Goal: Task Accomplishment & Management: Manage account settings

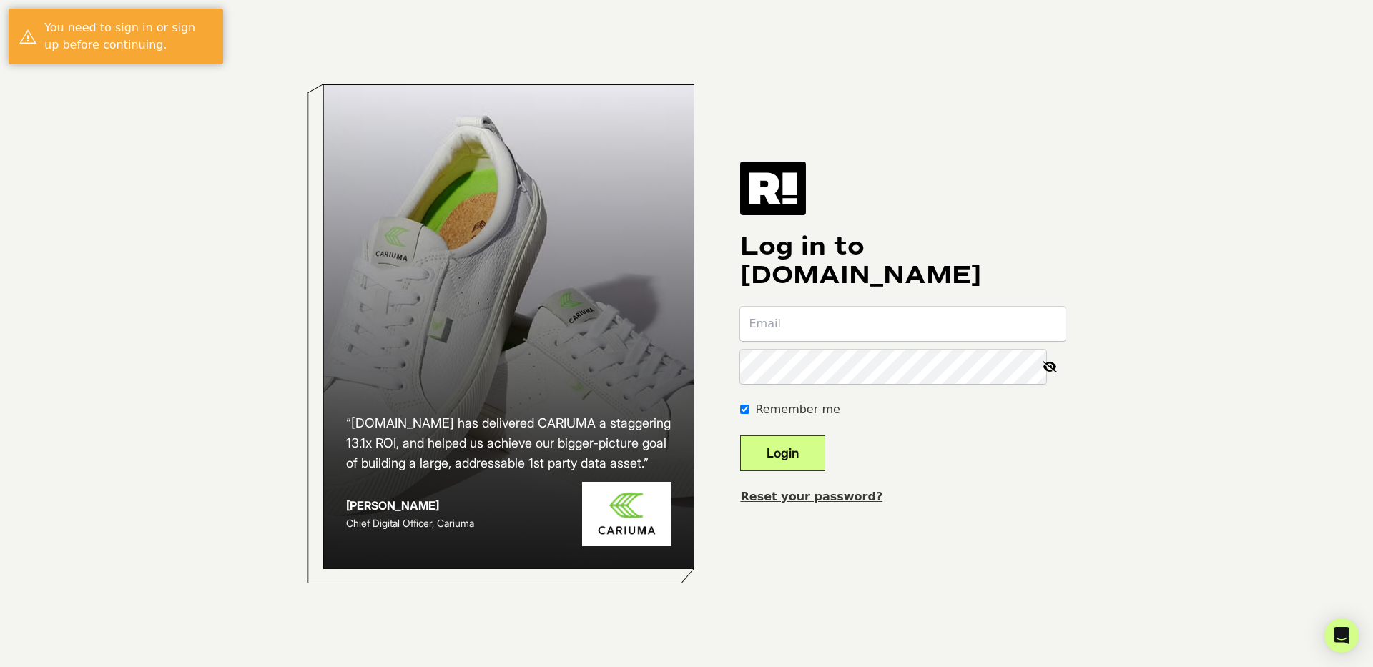
type input "[EMAIL_ADDRESS][DOMAIN_NAME]"
click at [807, 448] on button "Login" at bounding box center [782, 453] width 85 height 36
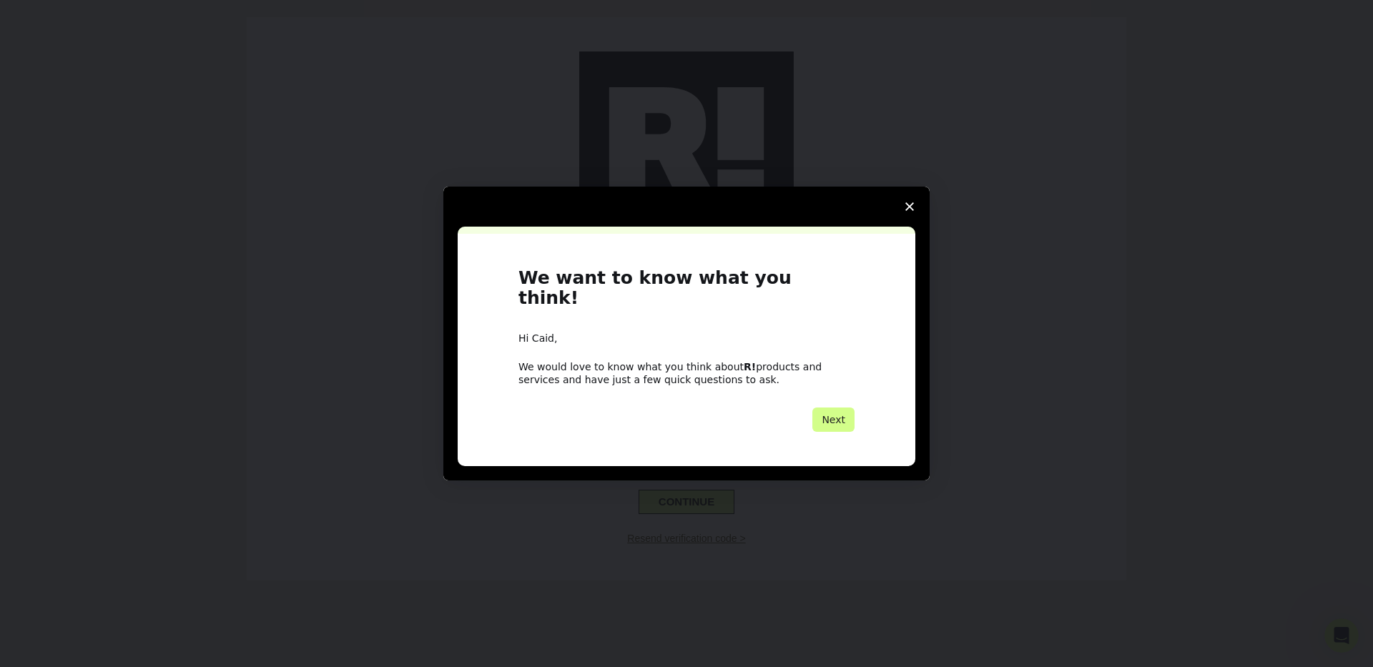
click at [913, 206] on span "Close survey" at bounding box center [909, 207] width 40 height 40
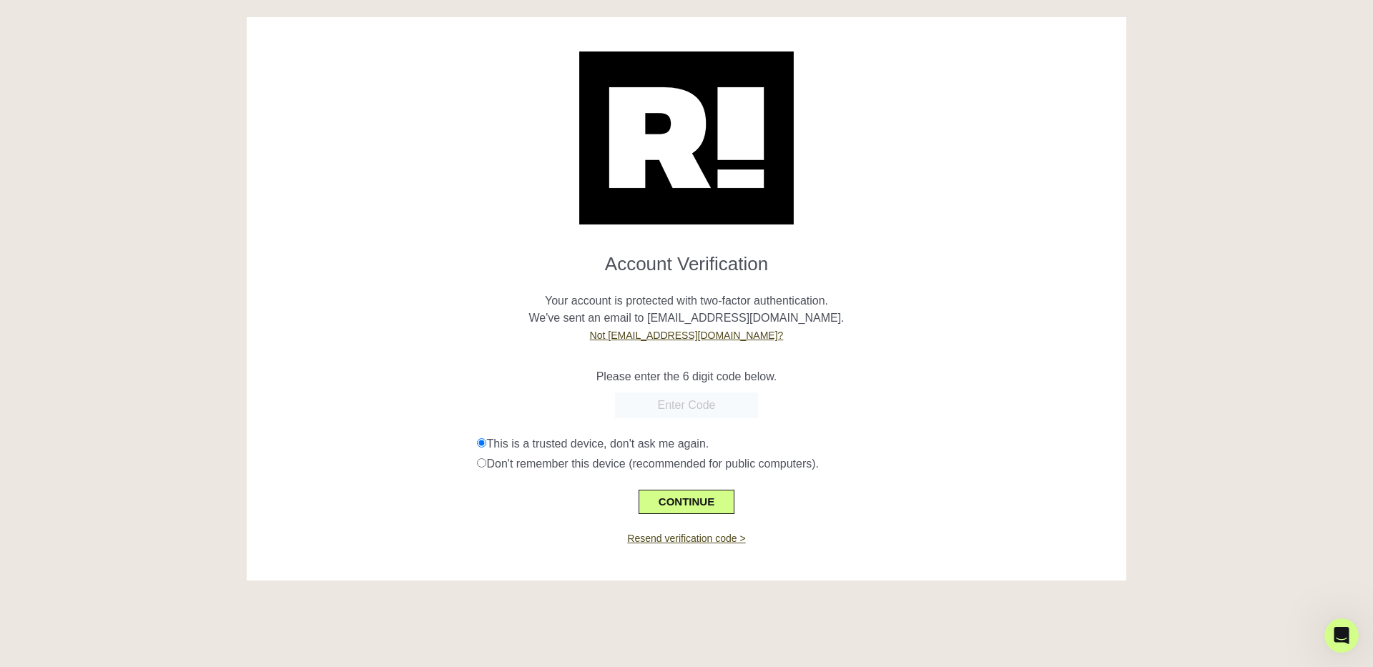
click at [681, 406] on input "text" at bounding box center [686, 406] width 143 height 26
paste input "524074"
type input "524074"
click at [521, 371] on p "Please enter the 6 digit code below." at bounding box center [686, 376] width 858 height 17
click at [682, 496] on button "CONTINUE" at bounding box center [687, 502] width 96 height 24
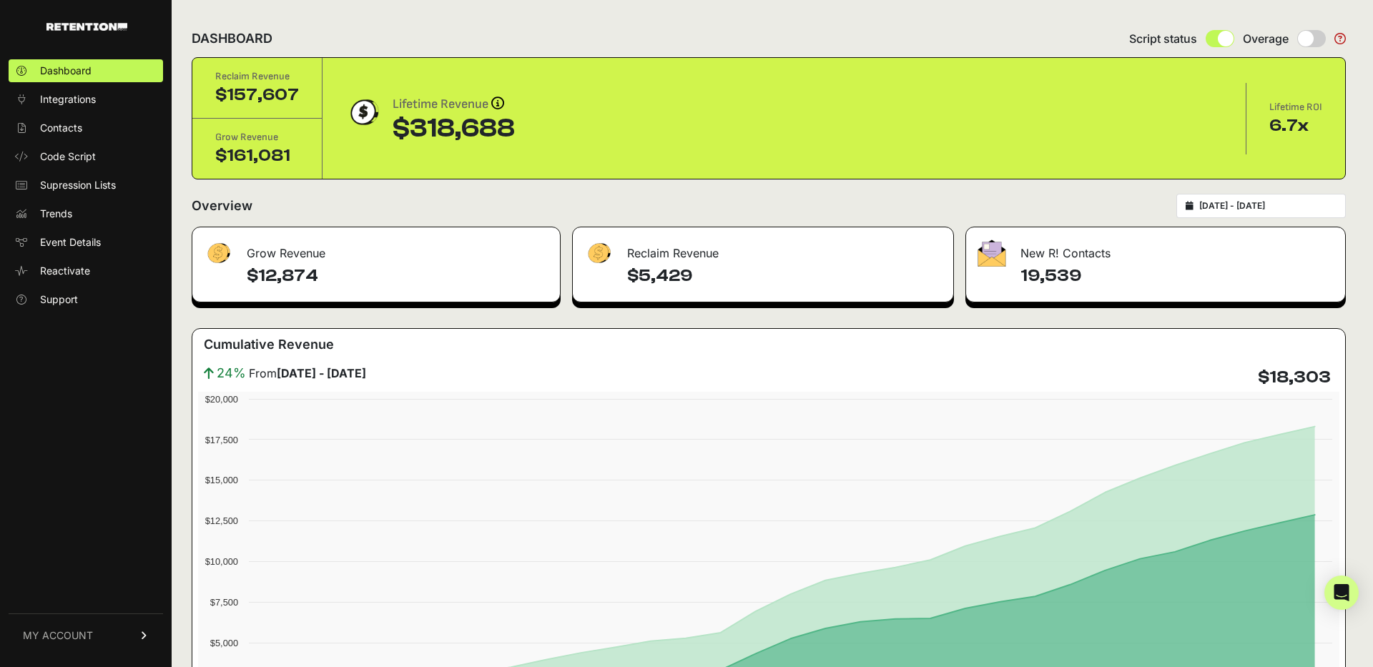
click at [80, 646] on link "MY ACCOUNT" at bounding box center [86, 635] width 154 height 44
click at [64, 500] on span "Account Details" at bounding box center [77, 503] width 74 height 14
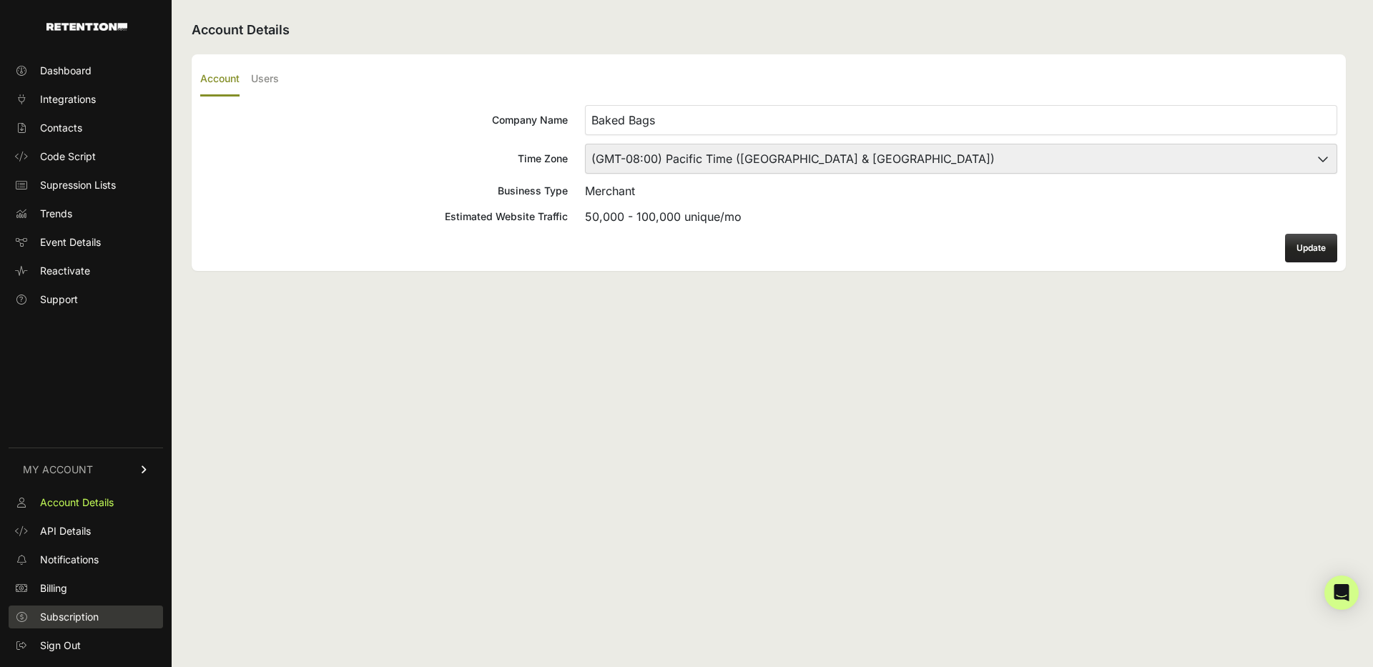
click at [68, 616] on span "Subscription" at bounding box center [69, 617] width 59 height 14
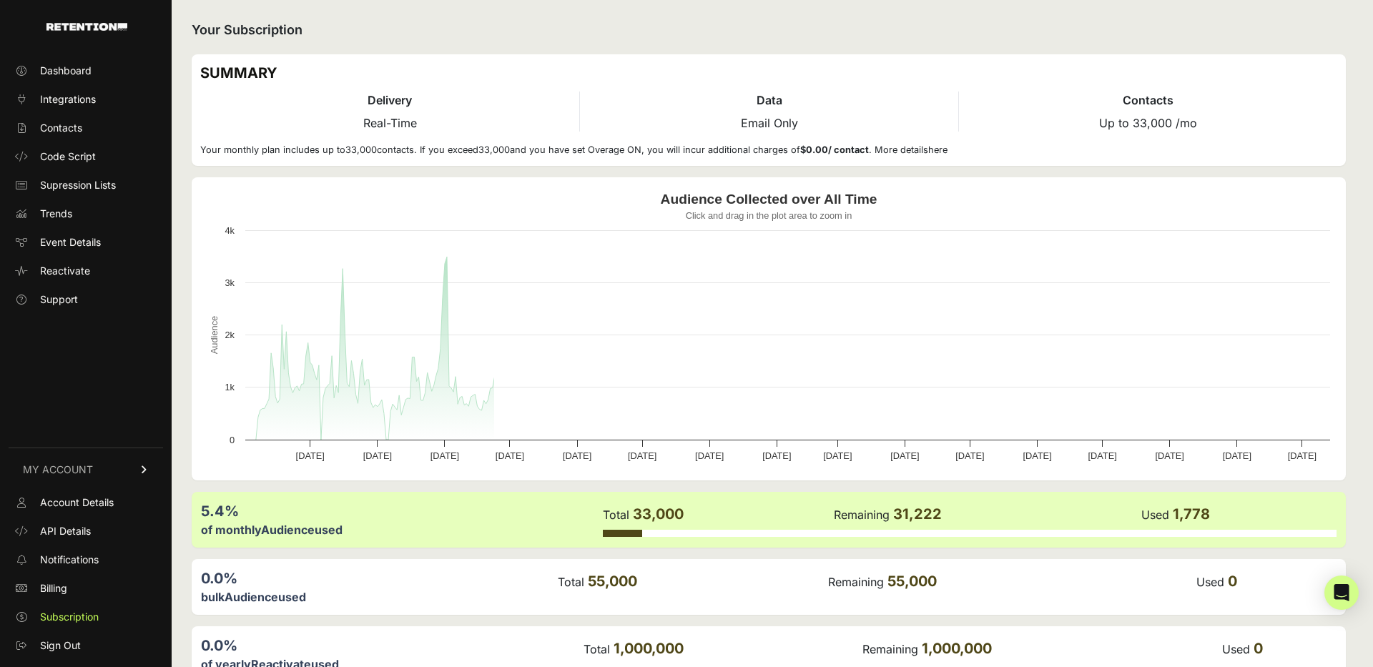
click at [65, 586] on span "Billing" at bounding box center [53, 588] width 27 height 14
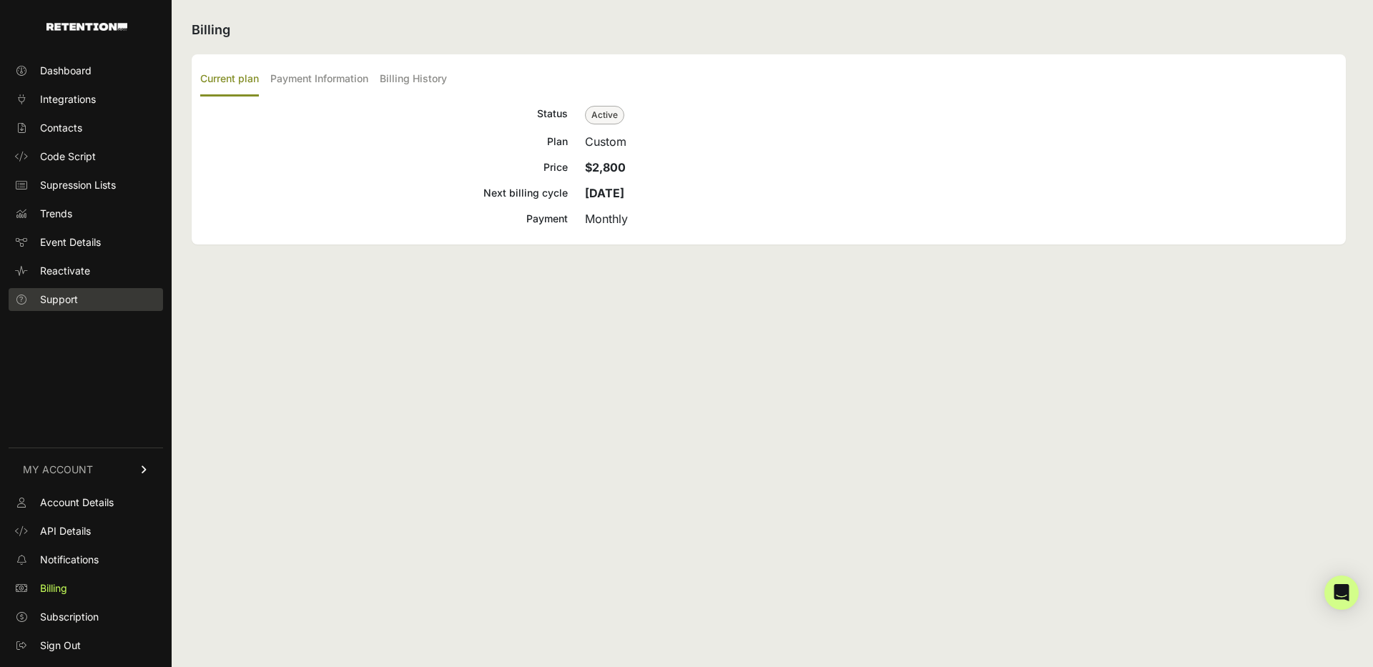
click at [59, 299] on span "Support" at bounding box center [59, 299] width 38 height 14
click at [55, 72] on span "Dashboard" at bounding box center [65, 71] width 51 height 14
click at [66, 641] on span "Sign Out" at bounding box center [60, 646] width 41 height 14
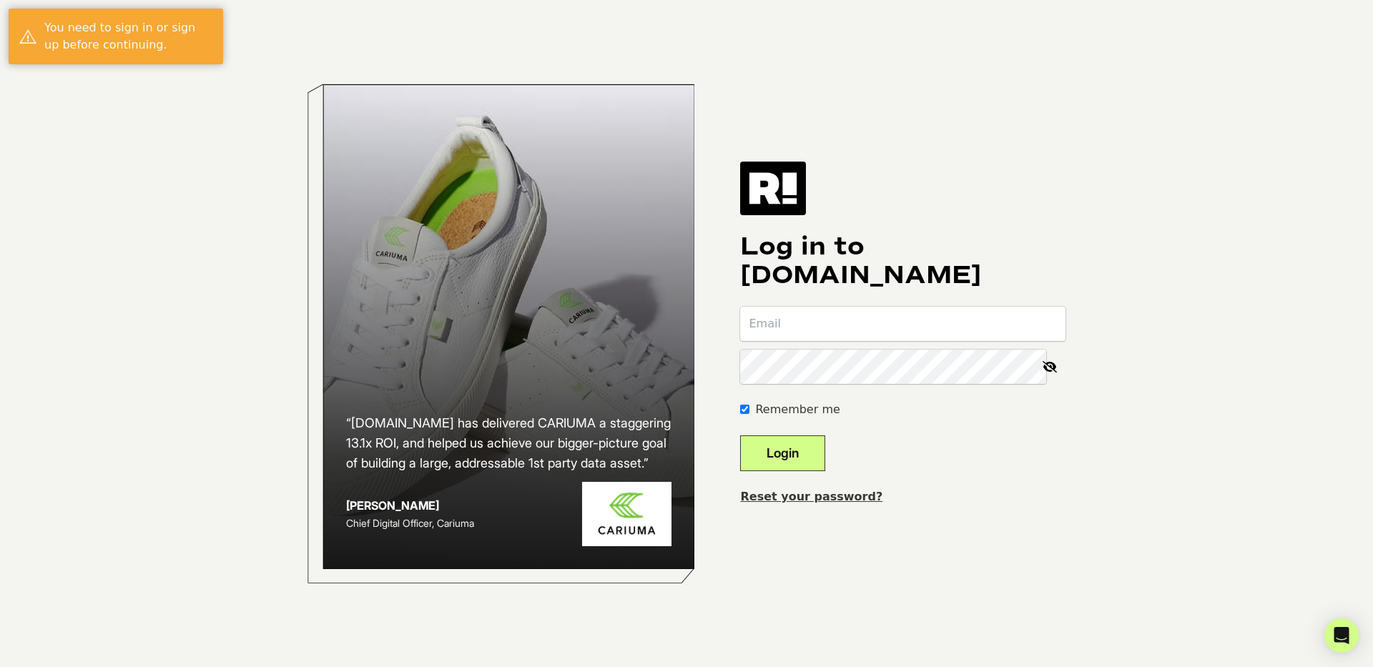
type input "[EMAIL_ADDRESS][DOMAIN_NAME]"
click at [1049, 365] on icon at bounding box center [1049, 367] width 31 height 34
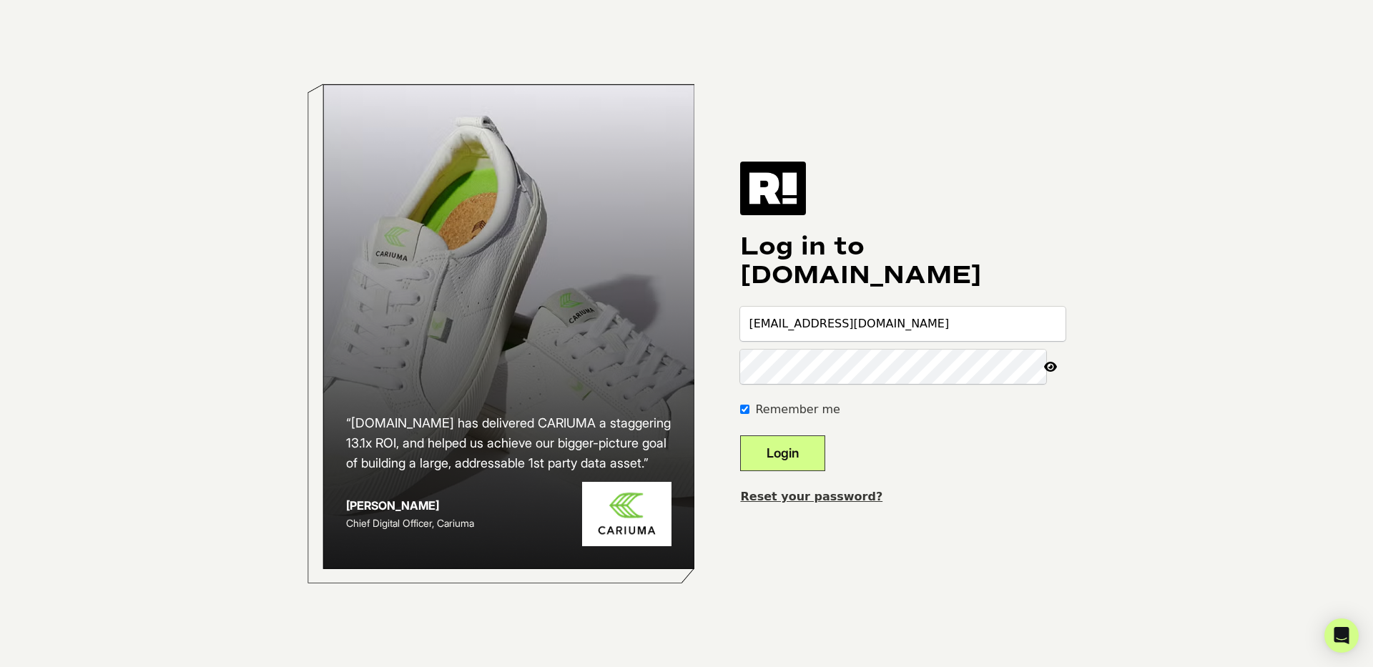
click at [809, 451] on button "Login" at bounding box center [782, 453] width 85 height 36
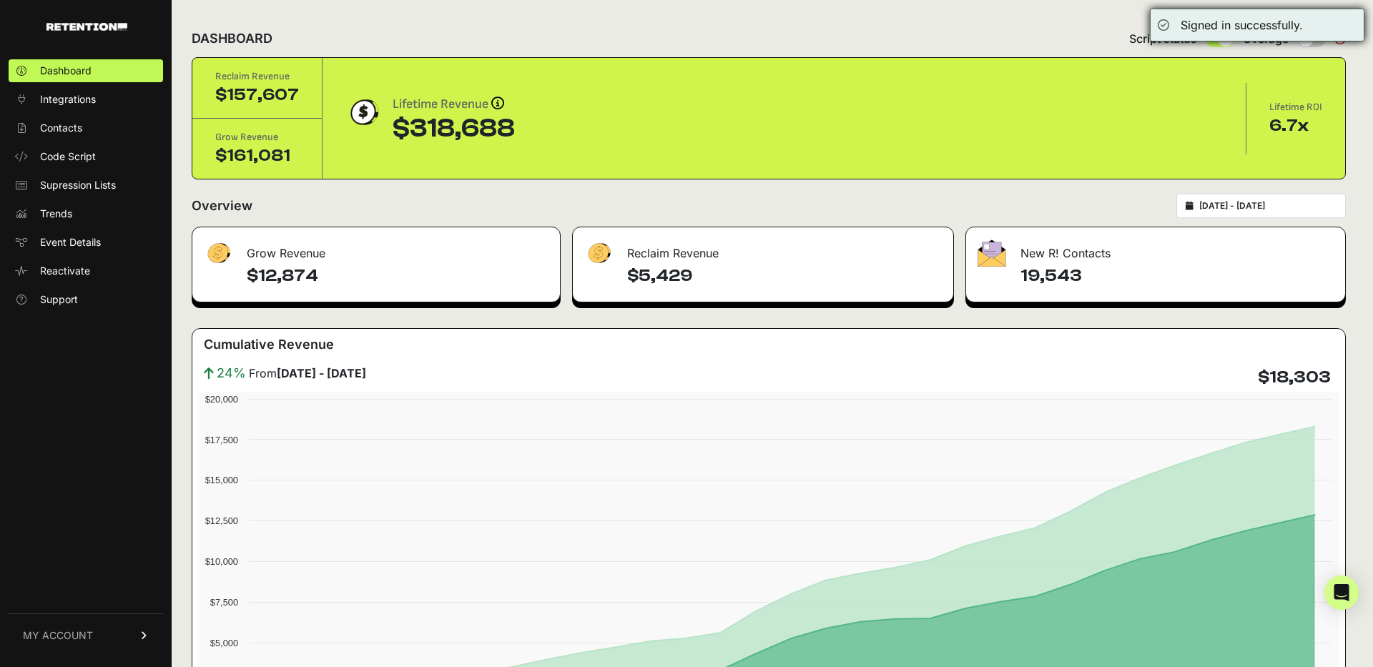
click at [1171, 19] on div "Signed in successfully." at bounding box center [1257, 25] width 215 height 33
click at [1082, 21] on div "DASHBOARD Script status Overage" at bounding box center [769, 38] width 1154 height 37
click at [131, 629] on link "MY ACCOUNT" at bounding box center [86, 635] width 154 height 44
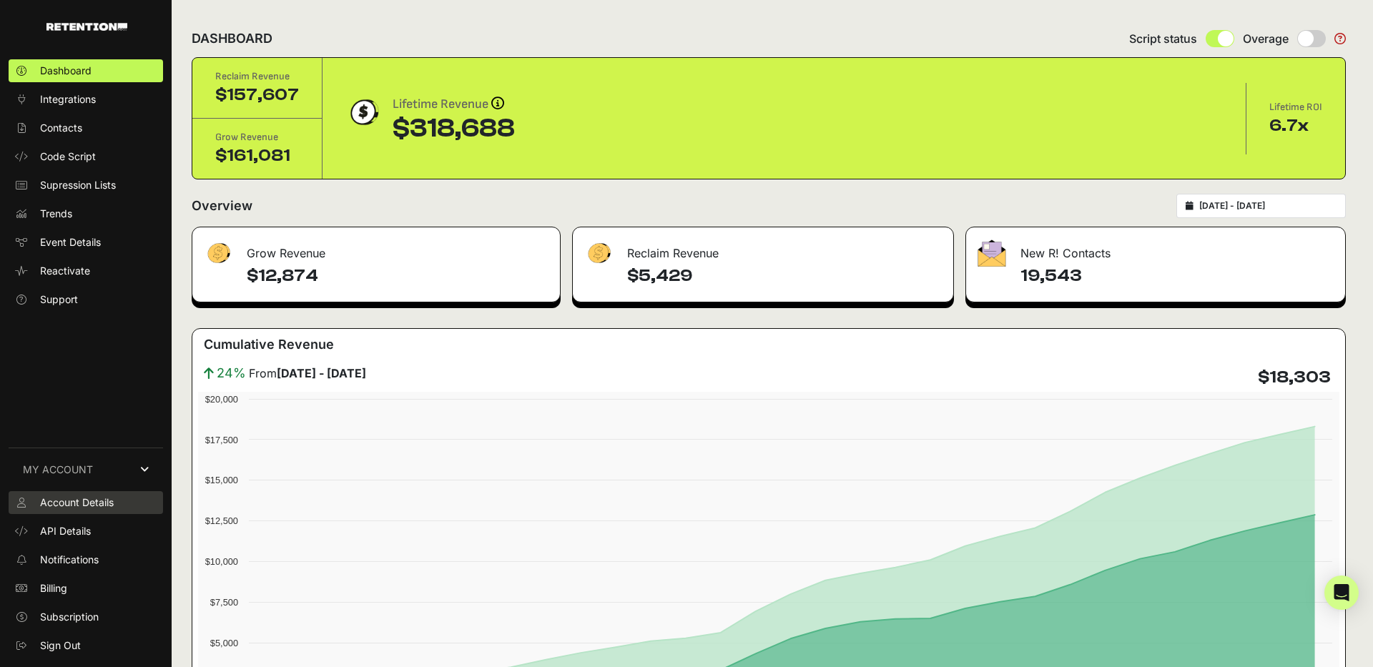
click at [87, 499] on span "Account Details" at bounding box center [77, 503] width 74 height 14
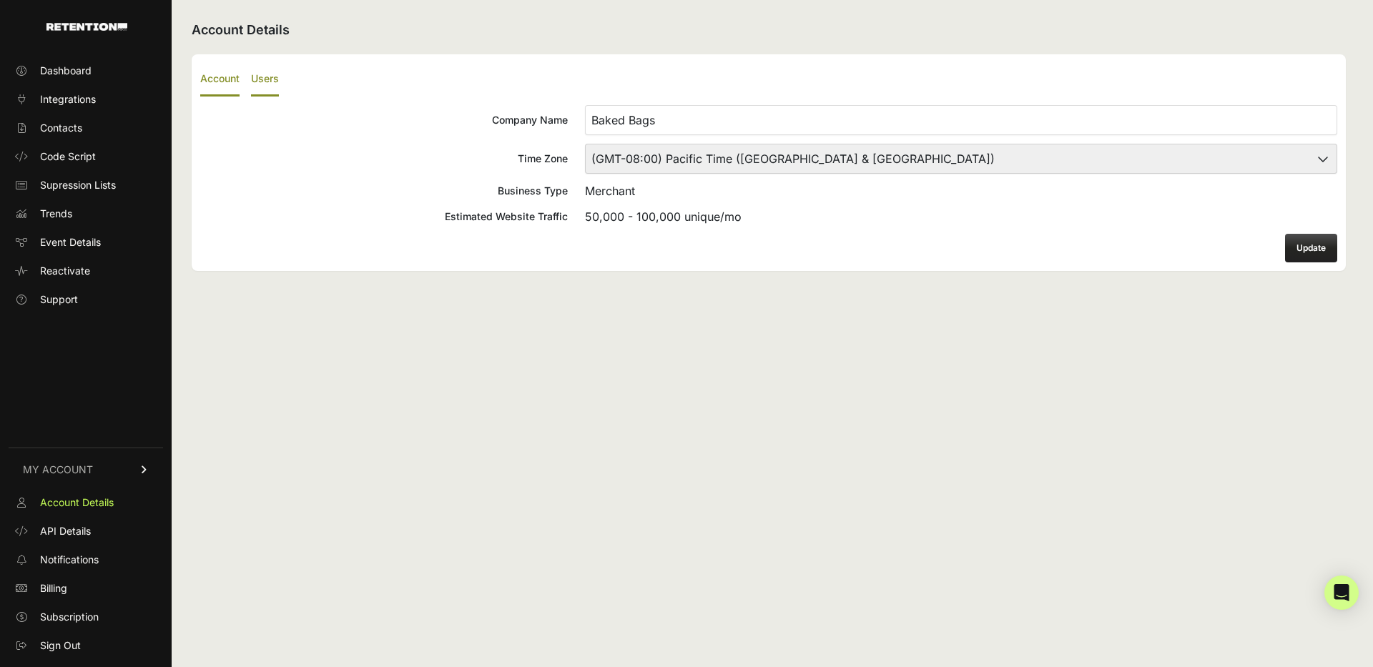
click at [270, 66] on label "Users" at bounding box center [265, 80] width 28 height 34
click at [0, 0] on input "Users" at bounding box center [0, 0] width 0 height 0
